Goal: Find specific page/section: Find specific page/section

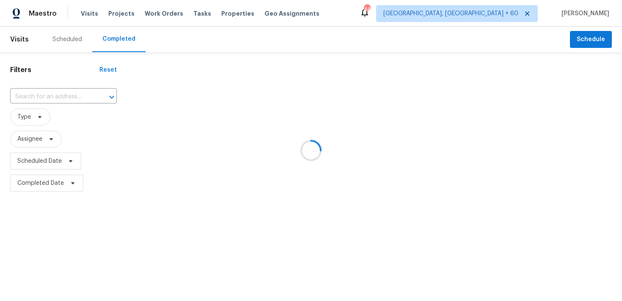
click at [55, 97] on div at bounding box center [311, 150] width 622 height 301
click at [28, 94] on div at bounding box center [311, 150] width 622 height 301
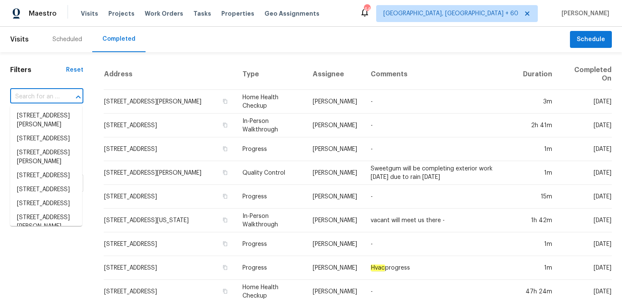
click at [44, 97] on input "text" at bounding box center [35, 96] width 50 height 13
paste input "[STREET_ADDRESS][PERSON_NAME][PERSON_NAME]"
type input "[STREET_ADDRESS][PERSON_NAME][PERSON_NAME]"
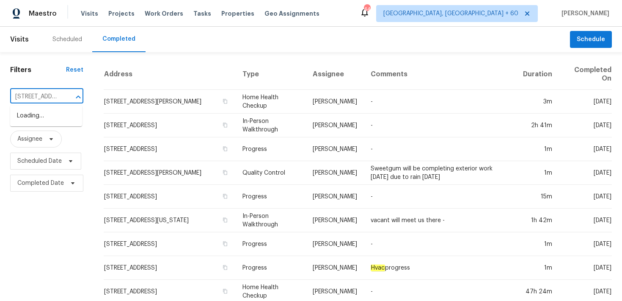
scroll to position [0, 51]
click at [39, 123] on li "[STREET_ADDRESS][PERSON_NAME]" at bounding box center [46, 120] width 72 height 23
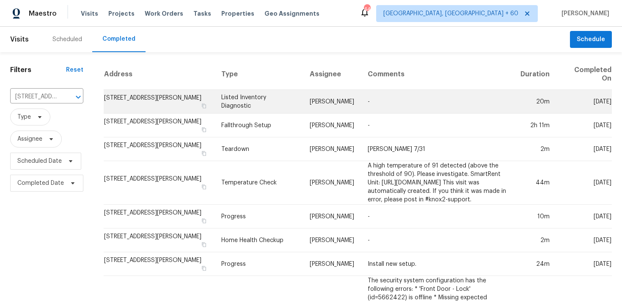
click at [218, 103] on td "Listed Inventory Diagnostic" at bounding box center [259, 102] width 89 height 24
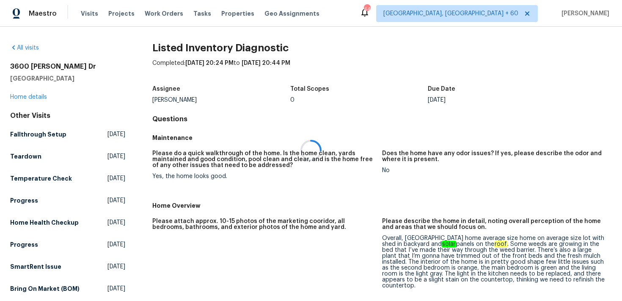
click at [28, 97] on div at bounding box center [311, 150] width 622 height 301
click at [17, 99] on link "Home details" at bounding box center [28, 97] width 37 height 6
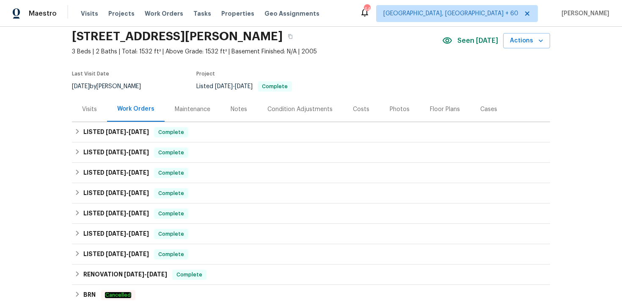
scroll to position [38, 0]
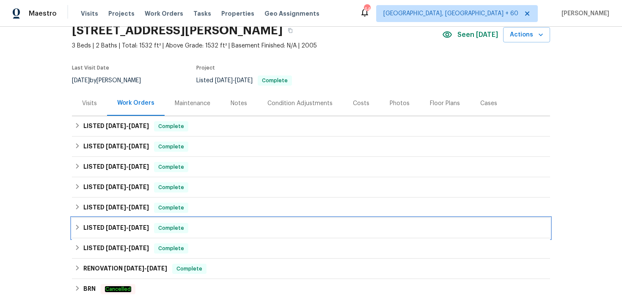
click at [174, 224] on span "Complete" at bounding box center [171, 228] width 33 height 8
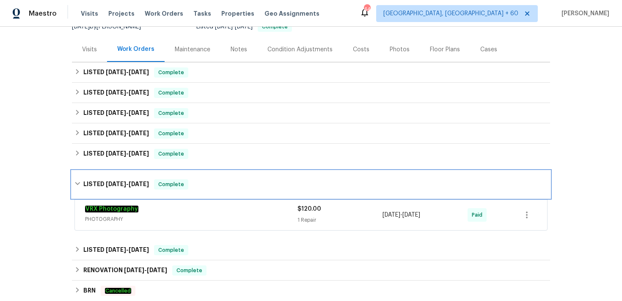
scroll to position [67, 0]
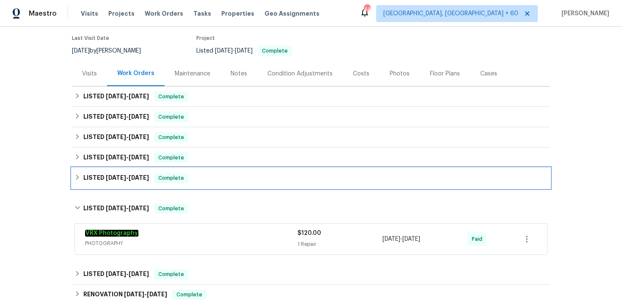
click at [211, 175] on div "LISTED [DATE] - [DATE] Complete" at bounding box center [311, 178] width 473 height 10
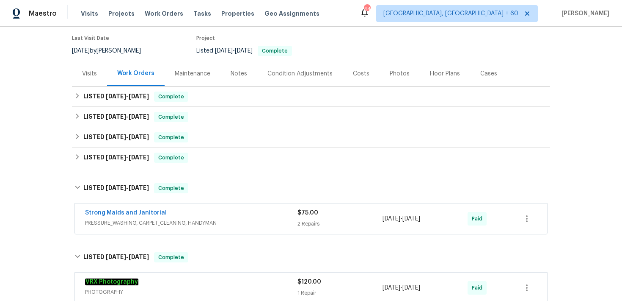
click at [303, 216] on div "$75.00" at bounding box center [340, 212] width 85 height 8
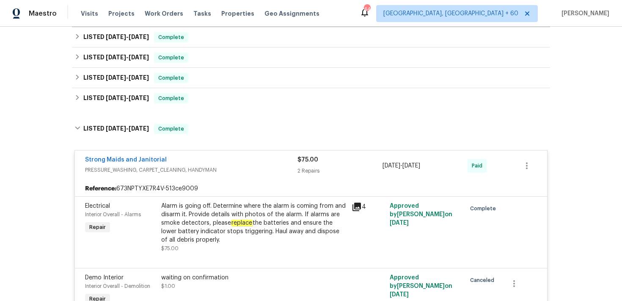
scroll to position [61, 0]
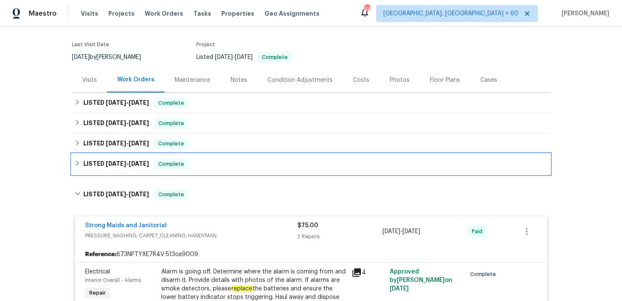
click at [195, 157] on div "LISTED [DATE] - [DATE] Complete" at bounding box center [311, 164] width 478 height 20
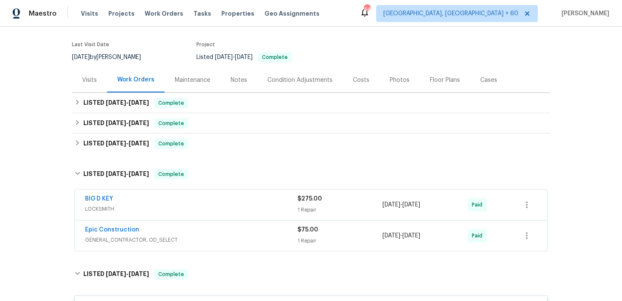
click at [282, 199] on div "BIG D KEY" at bounding box center [191, 199] width 212 height 10
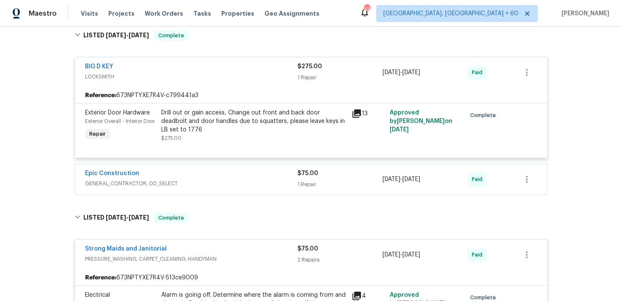
scroll to position [208, 0]
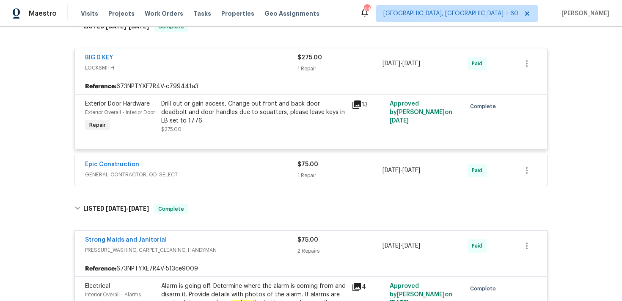
click at [311, 179] on div "1 Repair" at bounding box center [340, 175] width 85 height 8
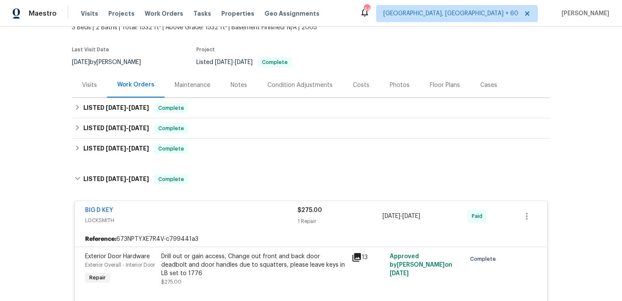
scroll to position [46, 0]
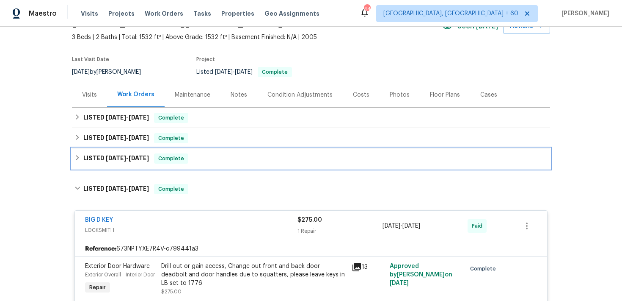
click at [215, 161] on div "LISTED [DATE] - [DATE] Complete" at bounding box center [311, 158] width 473 height 10
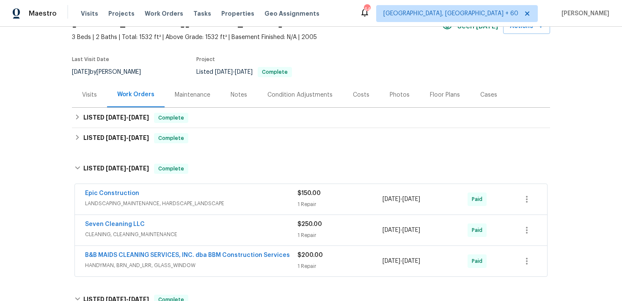
click at [304, 201] on div "1 Repair" at bounding box center [340, 204] width 85 height 8
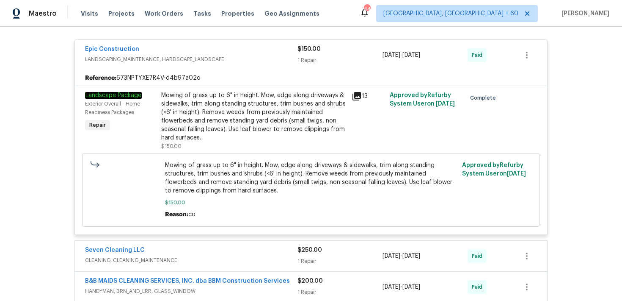
scroll to position [204, 0]
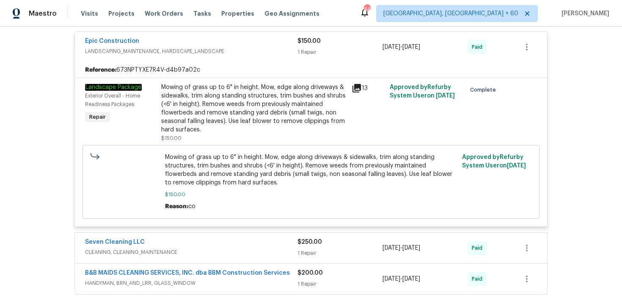
click at [302, 247] on div "$250.00 1 Repair" at bounding box center [340, 247] width 85 height 20
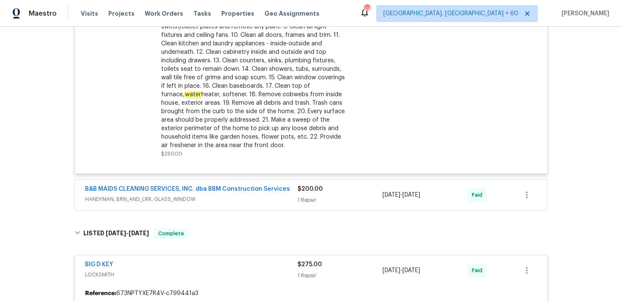
scroll to position [529, 0]
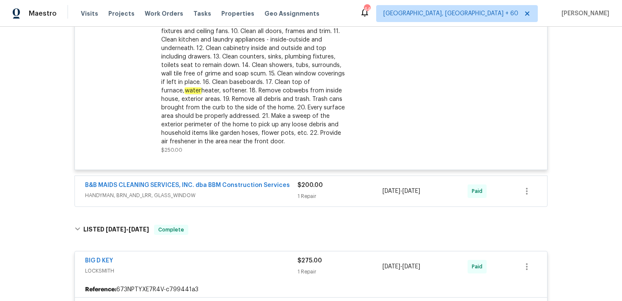
click at [300, 196] on div "1 Repair" at bounding box center [340, 196] width 85 height 8
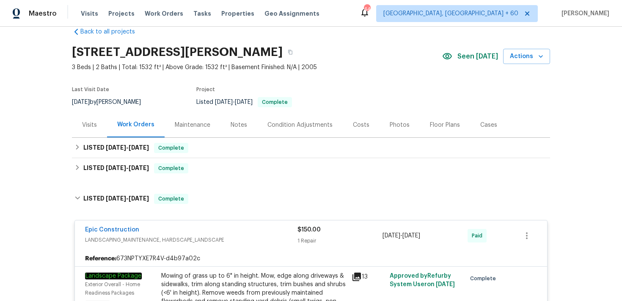
scroll to position [0, 0]
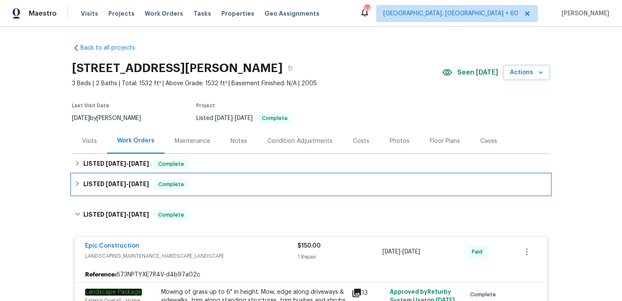
click at [210, 185] on div "LISTED [DATE] - [DATE] Complete" at bounding box center [311, 184] width 473 height 10
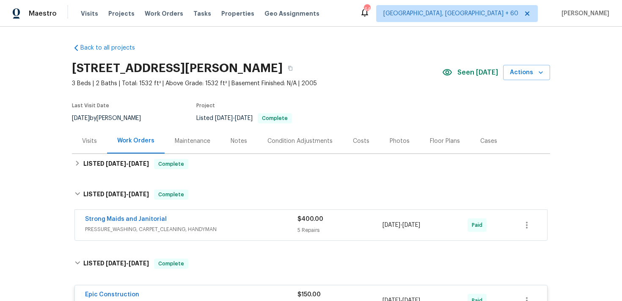
click at [292, 219] on div "Strong Maids and Janitorial" at bounding box center [191, 220] width 212 height 10
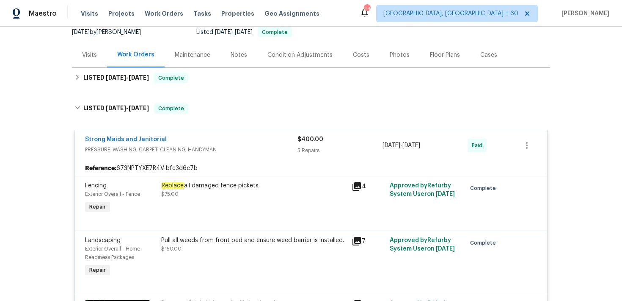
scroll to position [73, 0]
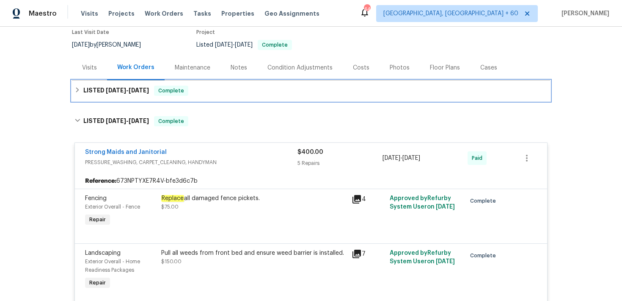
click at [206, 90] on div "LISTED [DATE] - [DATE] Complete" at bounding box center [311, 91] width 473 height 10
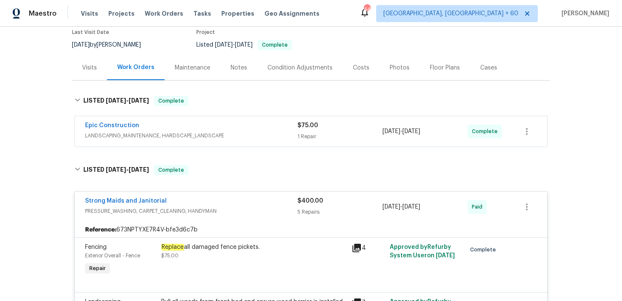
click at [316, 134] on div "1 Repair" at bounding box center [340, 136] width 85 height 8
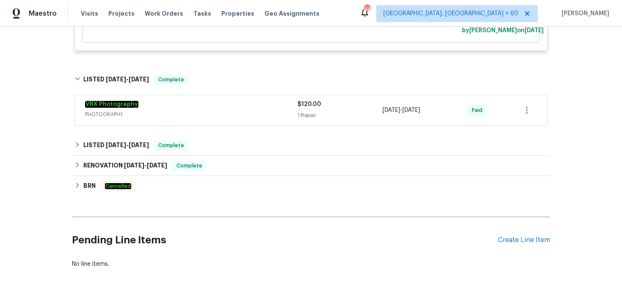
scroll to position [1899, 0]
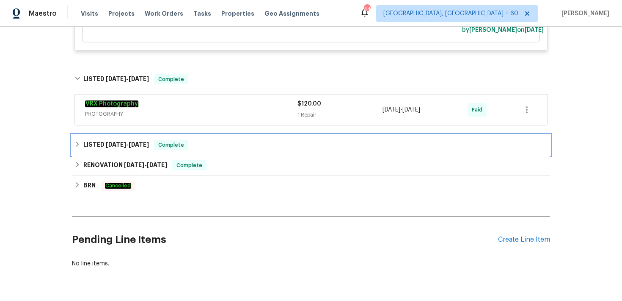
click at [228, 155] on div "LISTED [DATE] - [DATE] Complete" at bounding box center [311, 145] width 478 height 20
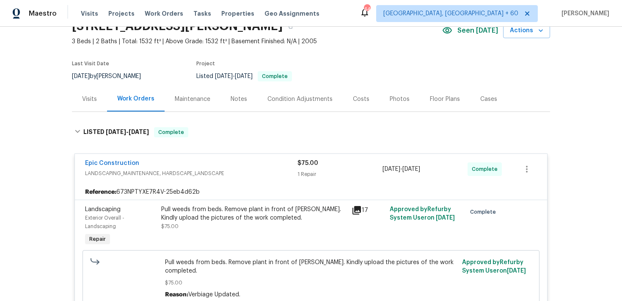
scroll to position [0, 0]
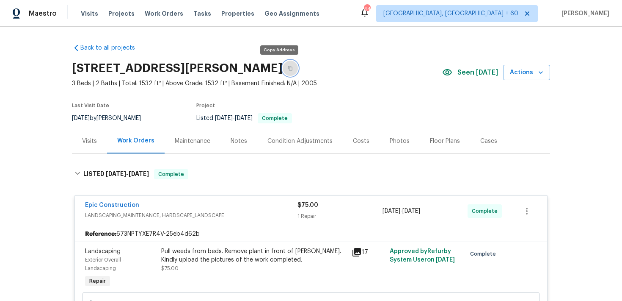
click at [288, 69] on icon "button" at bounding box center [290, 68] width 5 height 5
